Goal: Transaction & Acquisition: Purchase product/service

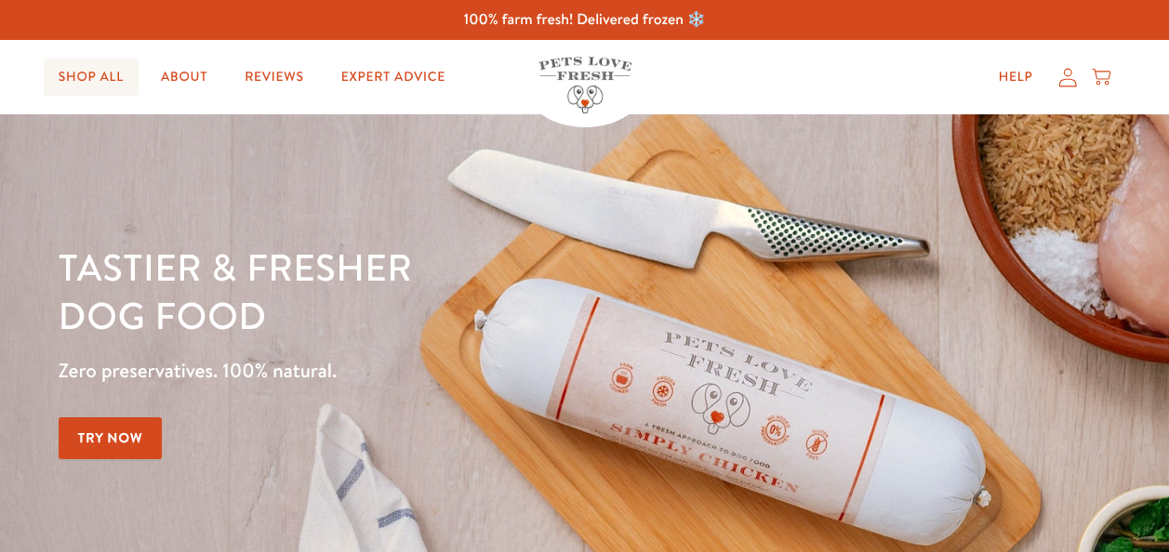
click at [110, 86] on link "Shop All" at bounding box center [91, 77] width 95 height 37
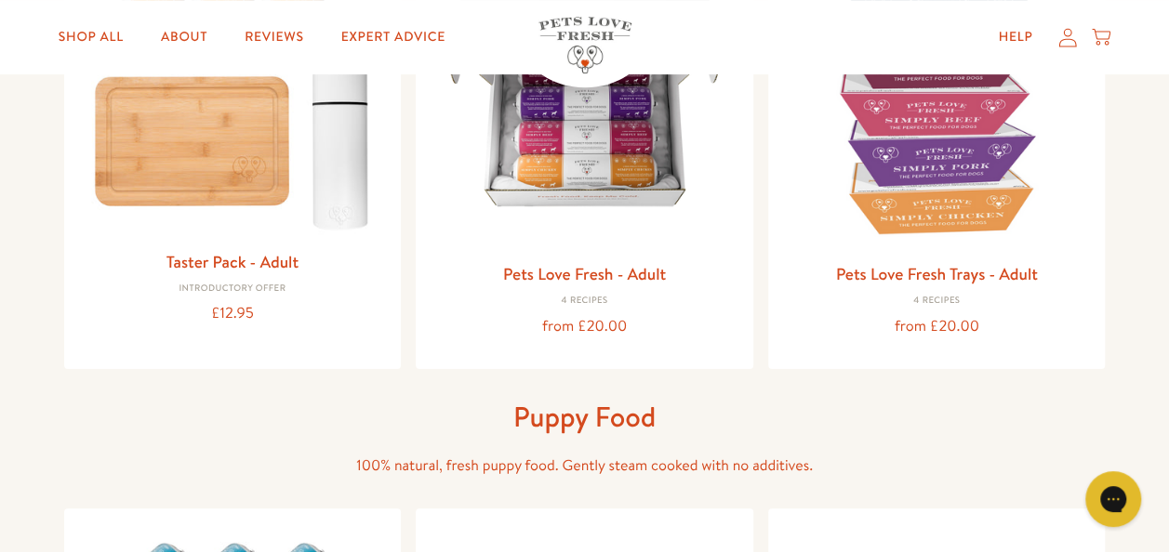
scroll to position [345, 0]
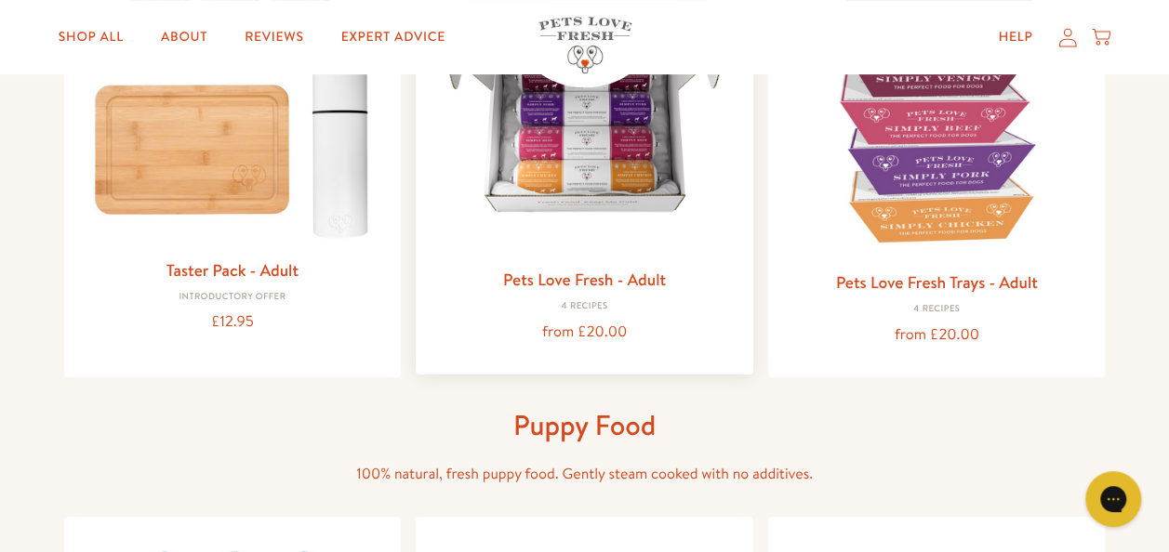
click at [649, 174] on img at bounding box center [584, 105] width 308 height 308
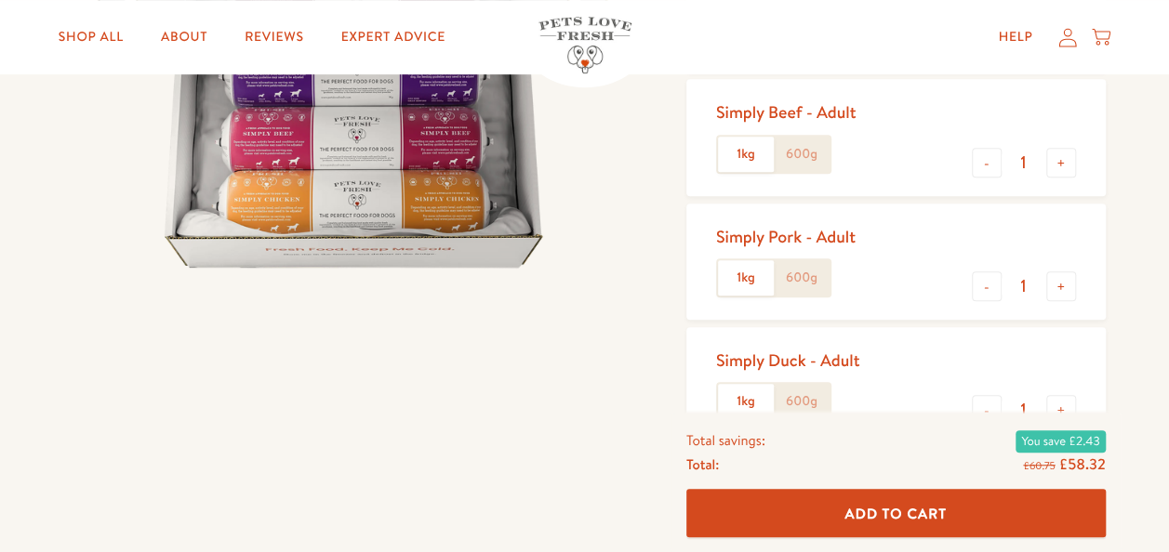
scroll to position [388, 0]
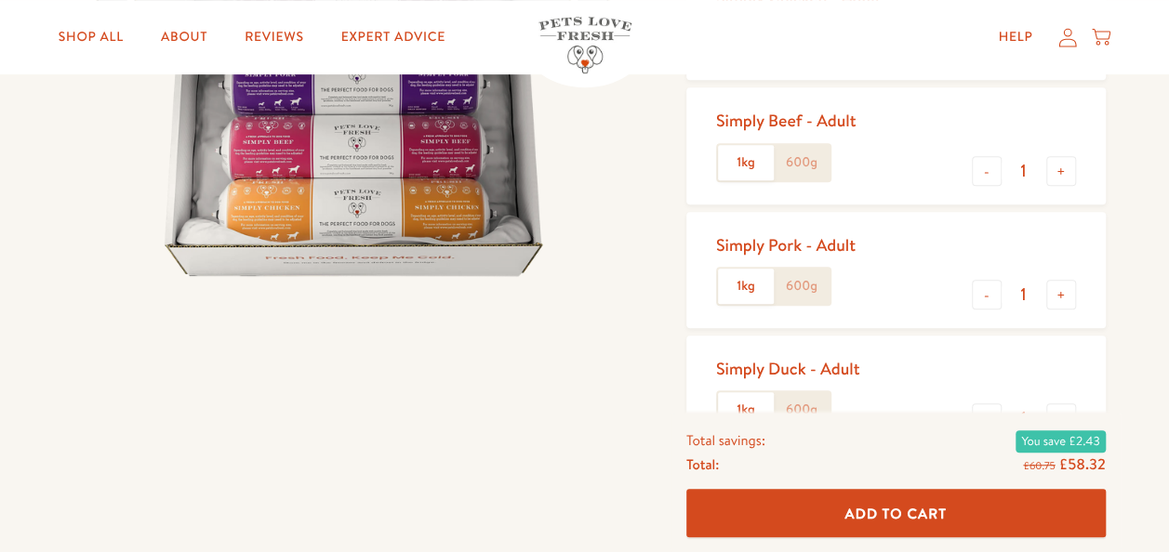
click at [754, 177] on label "1kg" at bounding box center [746, 162] width 56 height 35
click at [0, 0] on input "1kg" at bounding box center [0, 0] width 0 height 0
click at [745, 292] on label "1kg" at bounding box center [746, 286] width 56 height 35
click at [0, 0] on input "1kg" at bounding box center [0, 0] width 0 height 0
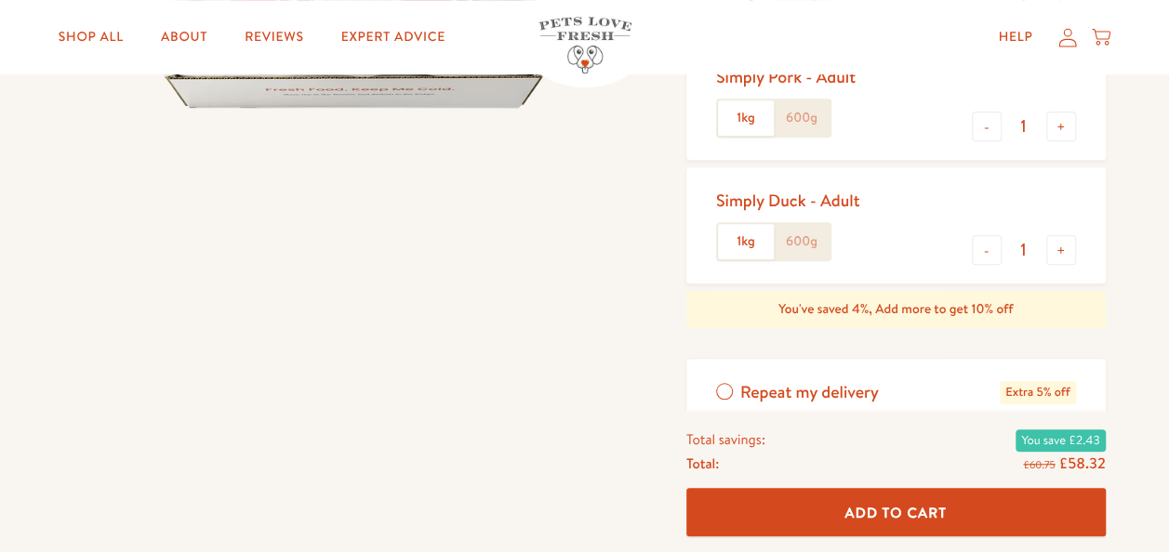
scroll to position [572, 0]
